Goal: Find specific page/section: Find specific page/section

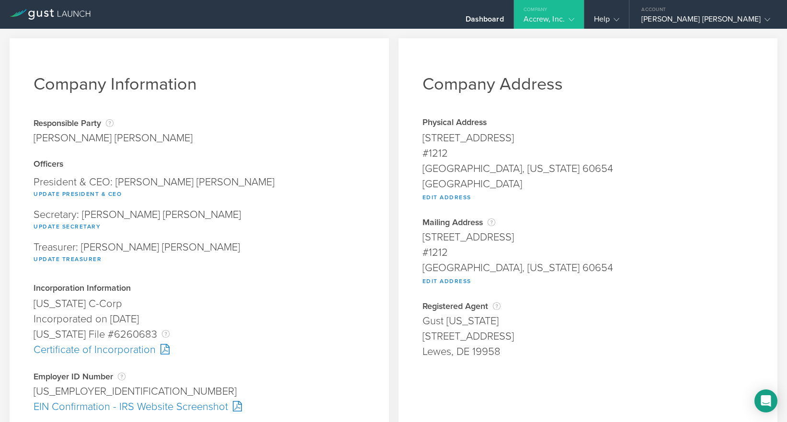
scroll to position [260, 0]
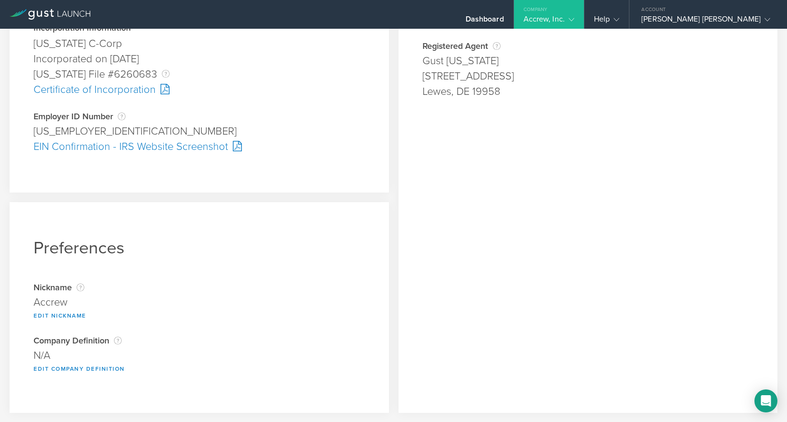
click at [584, 14] on div "Company" at bounding box center [549, 7] width 70 height 14
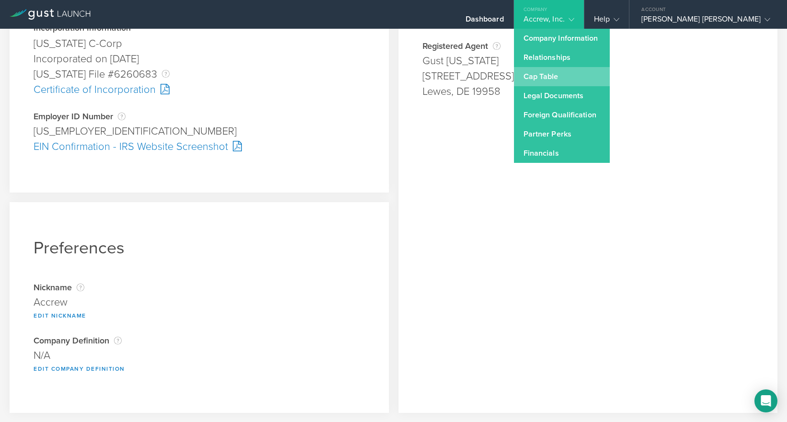
click at [569, 80] on link "Cap Table" at bounding box center [562, 76] width 96 height 19
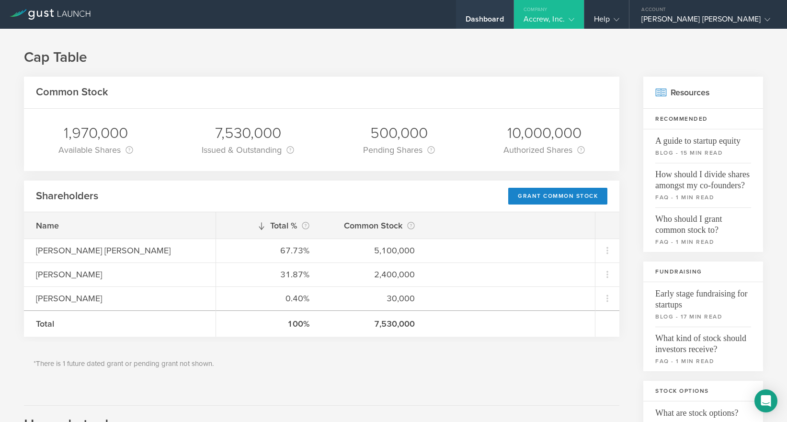
click at [510, 11] on div "Dashboard" at bounding box center [484, 14] width 57 height 29
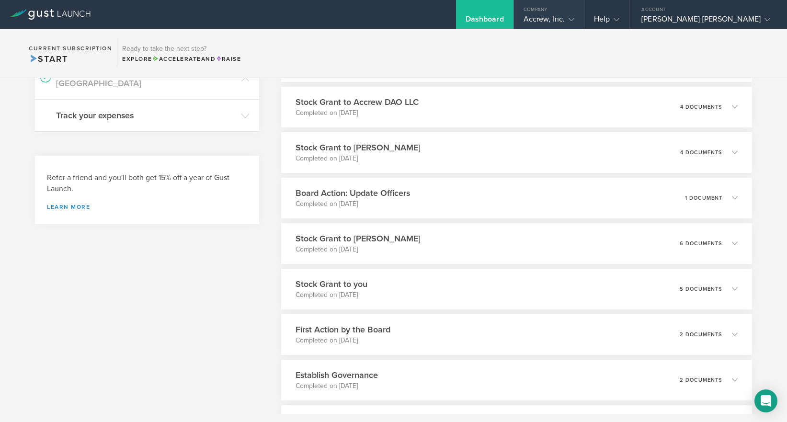
scroll to position [333, 0]
click at [584, 14] on div "Accrew, Inc." at bounding box center [549, 21] width 70 height 14
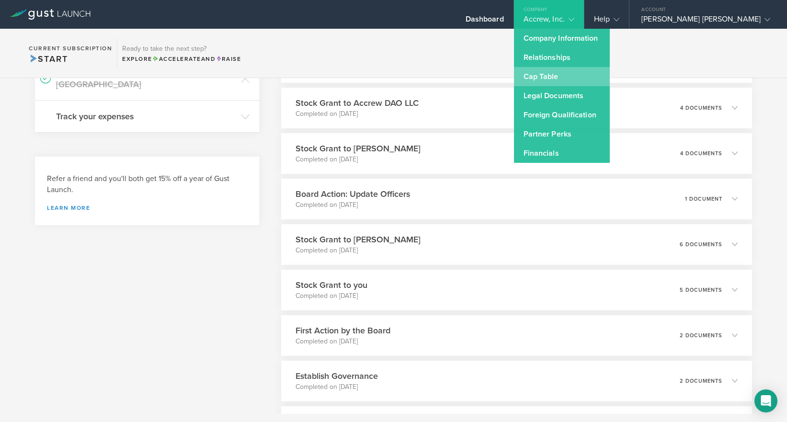
click at [577, 76] on link "Cap Table" at bounding box center [562, 76] width 96 height 19
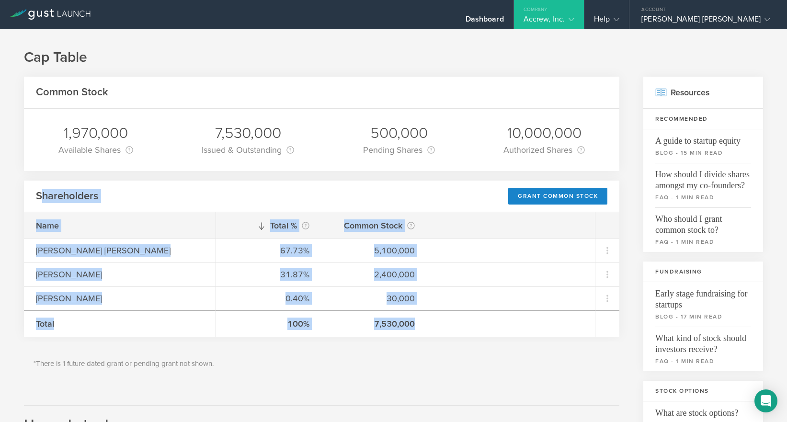
drag, startPoint x: 45, startPoint y: 195, endPoint x: 430, endPoint y: 329, distance: 408.5
click at [430, 329] on div "Shareholders Grant Common Stock Name [PERSON_NAME] [PERSON_NAME] [PERSON_NAME] …" at bounding box center [321, 258] width 595 height 157
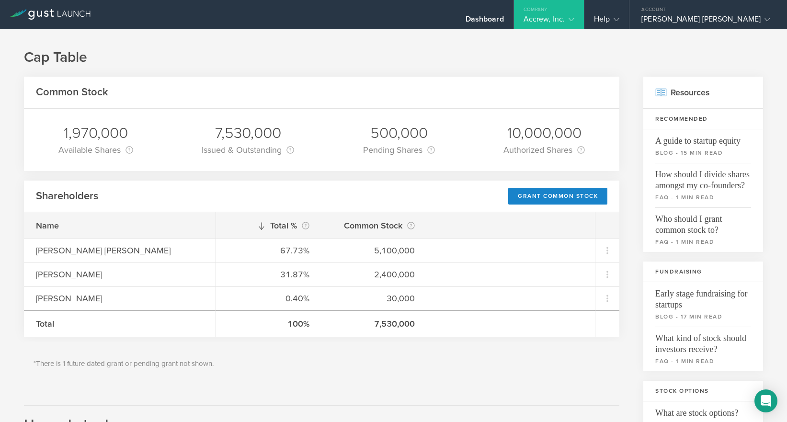
click at [25, 54] on h1 "Cap Table" at bounding box center [393, 57] width 739 height 19
